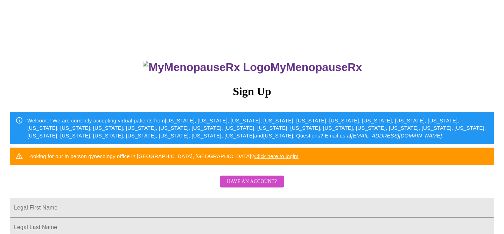
click at [247, 186] on span "Have an account?" at bounding box center [252, 182] width 50 height 9
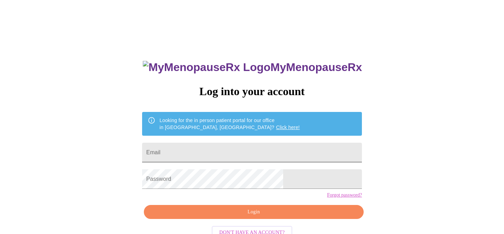
click at [213, 148] on input "Email" at bounding box center [252, 153] width 220 height 20
type input "[PERSON_NAME][EMAIL_ADDRESS][DOMAIN_NAME]"
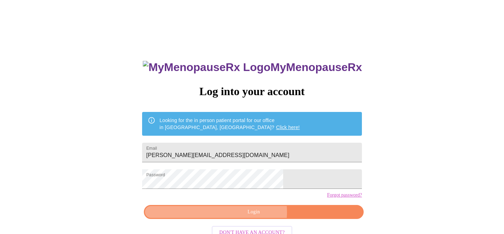
click at [255, 217] on span "Login" at bounding box center [254, 212] width 204 height 9
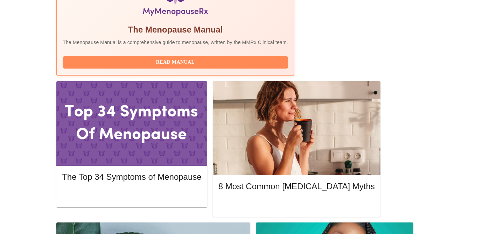
scroll to position [264, 0]
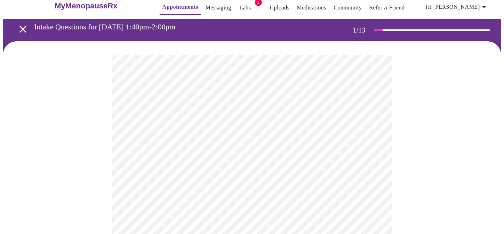
scroll to position [25, 0]
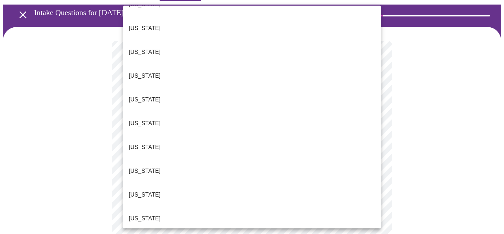
scroll to position [19, 0]
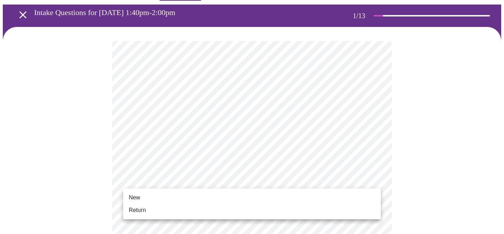
click at [262, 213] on li "Return" at bounding box center [252, 210] width 258 height 13
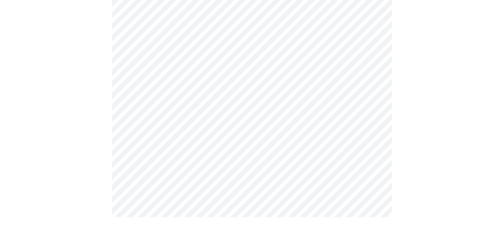
scroll to position [0, 0]
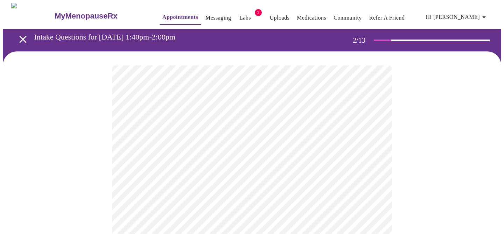
click at [351, 141] on body "MyMenopauseRx Appointments Messaging Labs 1 Uploads Medications Community Refer…" at bounding box center [252, 213] width 499 height 421
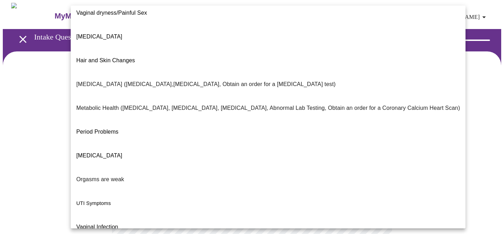
scroll to position [129, 0]
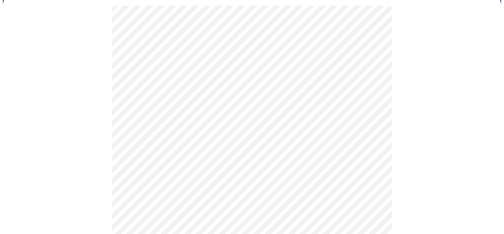
scroll to position [63, 0]
click at [316, 153] on body "MyMenopauseRx Appointments Messaging Labs 1 Uploads Medications Community Refer…" at bounding box center [252, 148] width 499 height 417
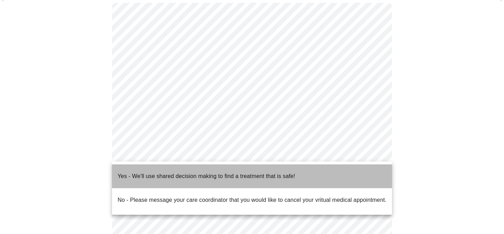
click at [217, 172] on p "Yes - We'll use shared decision making to find a treatment that is safe!" at bounding box center [207, 176] width 178 height 8
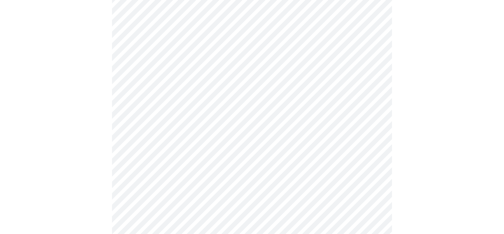
scroll to position [0, 0]
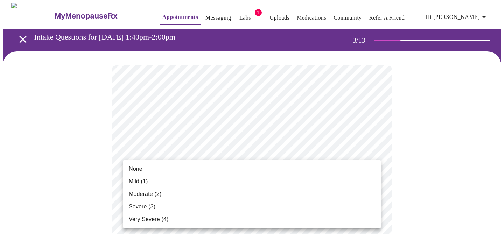
click at [221, 198] on li "Moderate (2)" at bounding box center [252, 194] width 258 height 13
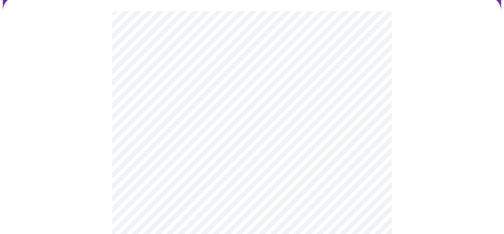
scroll to position [58, 0]
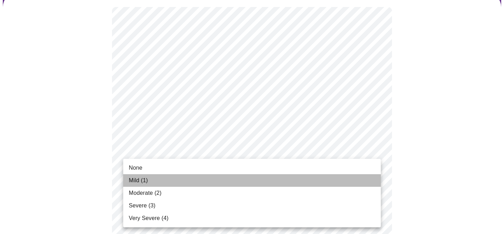
click at [258, 184] on li "Mild (1)" at bounding box center [252, 180] width 258 height 13
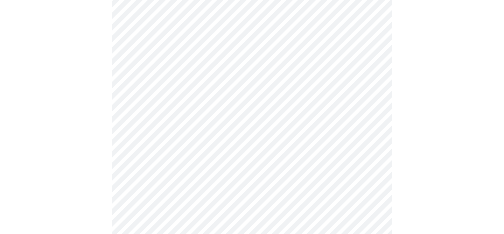
scroll to position [136, 0]
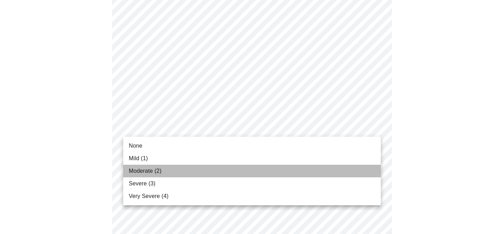
click at [197, 175] on li "Moderate (2)" at bounding box center [252, 171] width 258 height 13
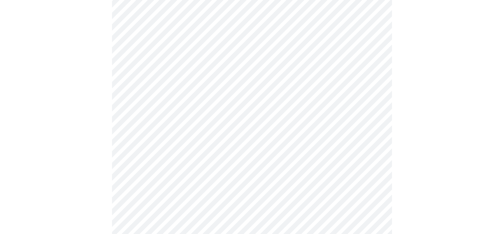
scroll to position [206, 0]
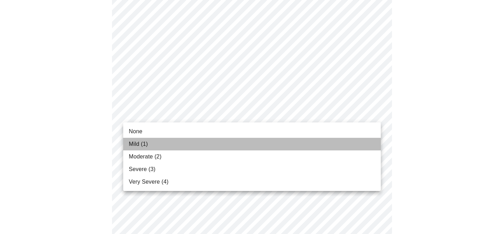
click at [199, 143] on li "Mild (1)" at bounding box center [252, 144] width 258 height 13
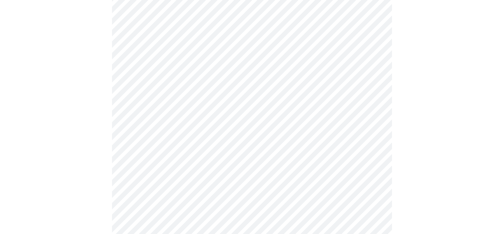
scroll to position [247, 0]
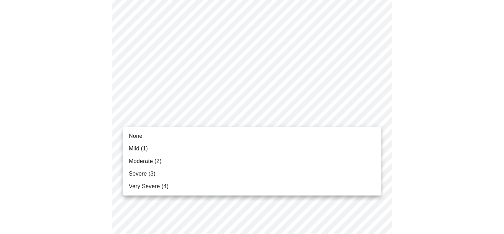
click at [245, 125] on body "MyMenopauseRx Appointments Messaging Labs 1 Uploads Medications Community Refer…" at bounding box center [252, 202] width 499 height 892
click at [219, 148] on li "Mild (1)" at bounding box center [252, 149] width 258 height 13
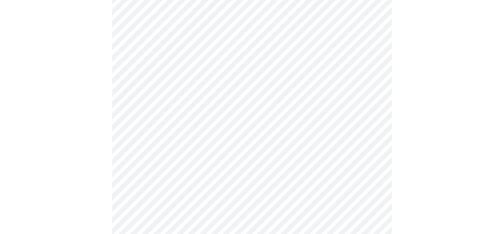
scroll to position [300, 0]
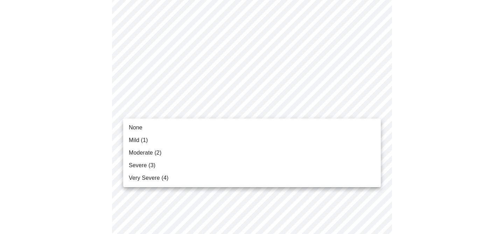
click at [247, 111] on body "MyMenopauseRx Appointments Messaging Labs 1 Uploads Medications Community Refer…" at bounding box center [252, 143] width 499 height 882
drag, startPoint x: 225, startPoint y: 140, endPoint x: 218, endPoint y: 157, distance: 17.3
click at [218, 157] on ul "None Mild (1) Moderate (2) Severe (3) Very Severe (4)" at bounding box center [252, 153] width 258 height 69
click at [218, 157] on li "Moderate (2)" at bounding box center [252, 153] width 258 height 13
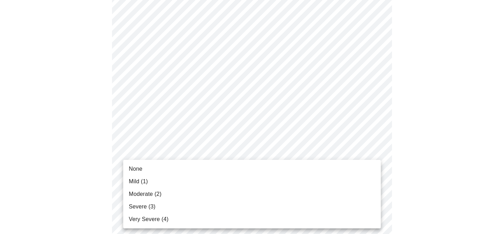
click at [220, 166] on body "MyMenopauseRx Appointments Messaging Labs 1 Uploads Medications Community Refer…" at bounding box center [252, 138] width 499 height 873
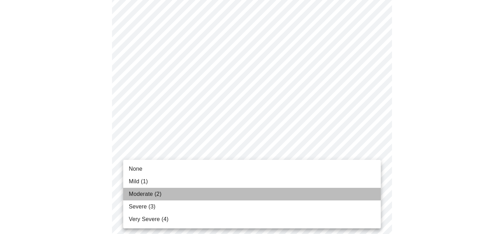
click at [202, 196] on li "Moderate (2)" at bounding box center [252, 194] width 258 height 13
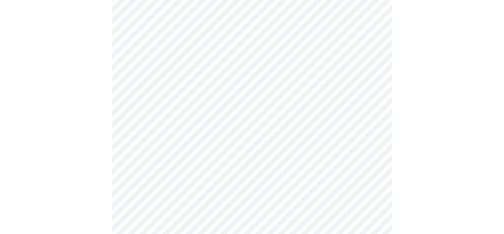
scroll to position [363, 0]
click at [206, 155] on body "MyMenopauseRx Appointments Messaging Labs 1 Uploads Medications Community Refer…" at bounding box center [252, 71] width 499 height 863
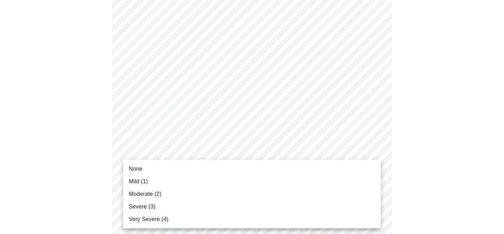
click at [172, 197] on li "Moderate (2)" at bounding box center [252, 194] width 258 height 13
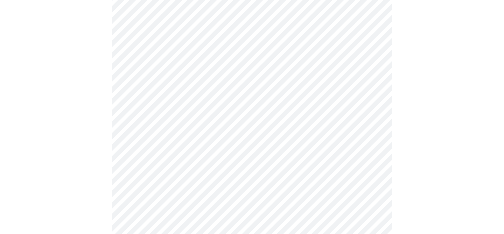
scroll to position [454, 0]
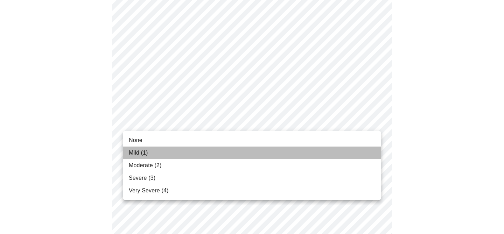
click at [167, 152] on li "Mild (1)" at bounding box center [252, 153] width 258 height 13
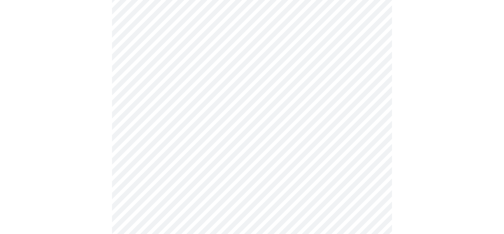
scroll to position [520, 0]
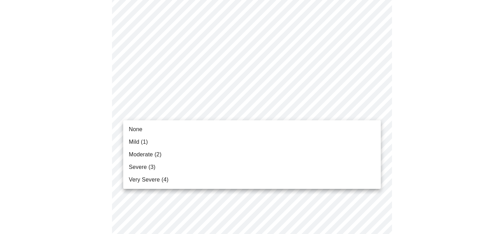
click at [156, 145] on li "Mild (1)" at bounding box center [252, 142] width 258 height 13
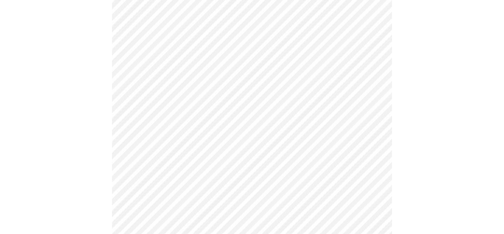
scroll to position [585, 0]
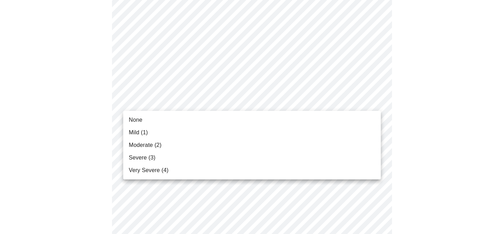
click at [157, 154] on li "Severe (3)" at bounding box center [252, 158] width 258 height 13
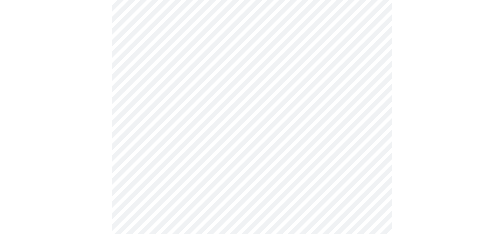
scroll to position [315, 0]
click at [230, 82] on body "MyMenopauseRx Appointments Messaging Labs 1 Uploads Medications Community Refer…" at bounding box center [252, 19] width 499 height 663
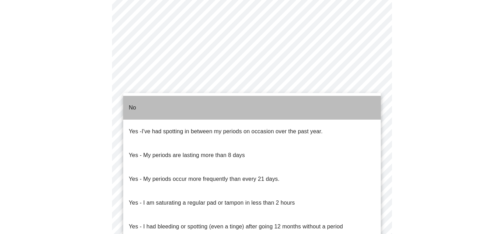
click at [166, 104] on li "No" at bounding box center [252, 108] width 258 height 24
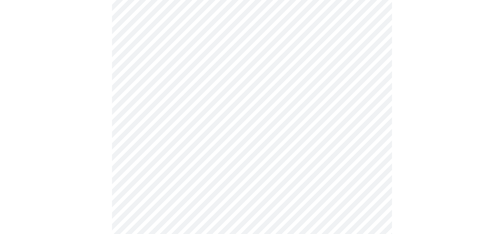
click at [220, 134] on body "MyMenopauseRx Appointments Messaging Labs 1 Uploads Medications Community Refer…" at bounding box center [252, 17] width 499 height 659
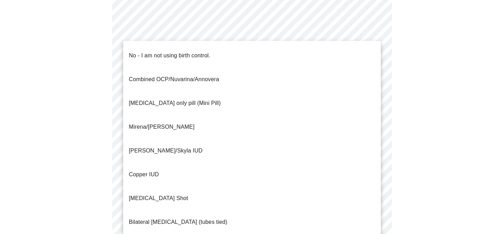
click at [177, 51] on p "No - I am not using birth control." at bounding box center [170, 55] width 82 height 8
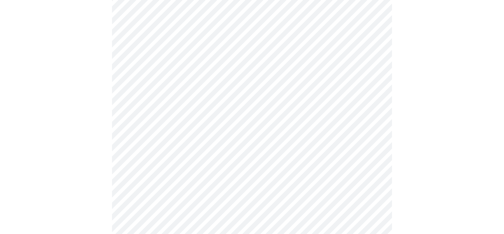
scroll to position [379, 0]
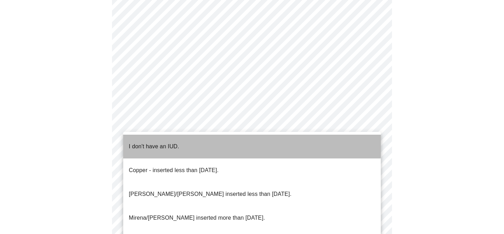
click at [185, 141] on li "I don't have an IUD." at bounding box center [252, 147] width 258 height 24
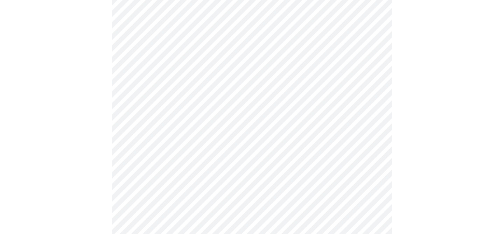
scroll to position [416, 0]
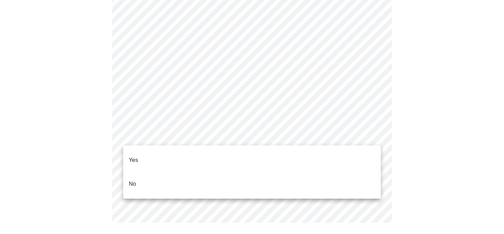
click at [161, 175] on li "No" at bounding box center [252, 184] width 258 height 24
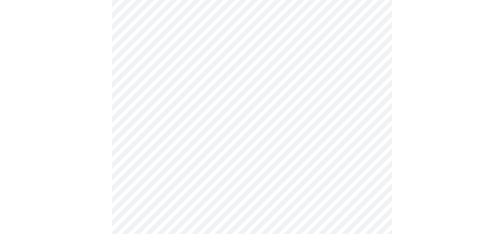
scroll to position [1800, 0]
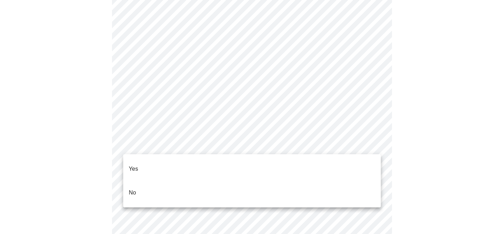
click at [259, 183] on li "No" at bounding box center [252, 193] width 258 height 24
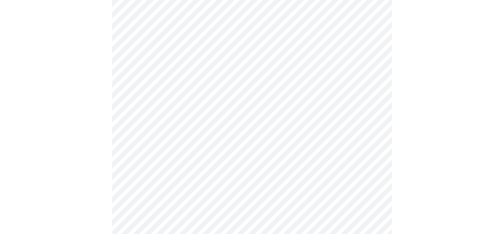
scroll to position [332, 0]
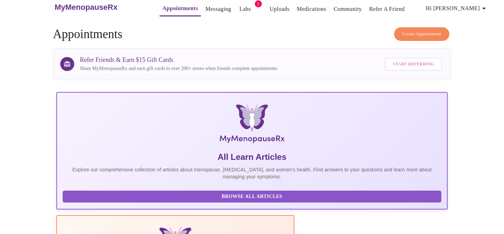
scroll to position [332, 0]
